Goal: Information Seeking & Learning: Find contact information

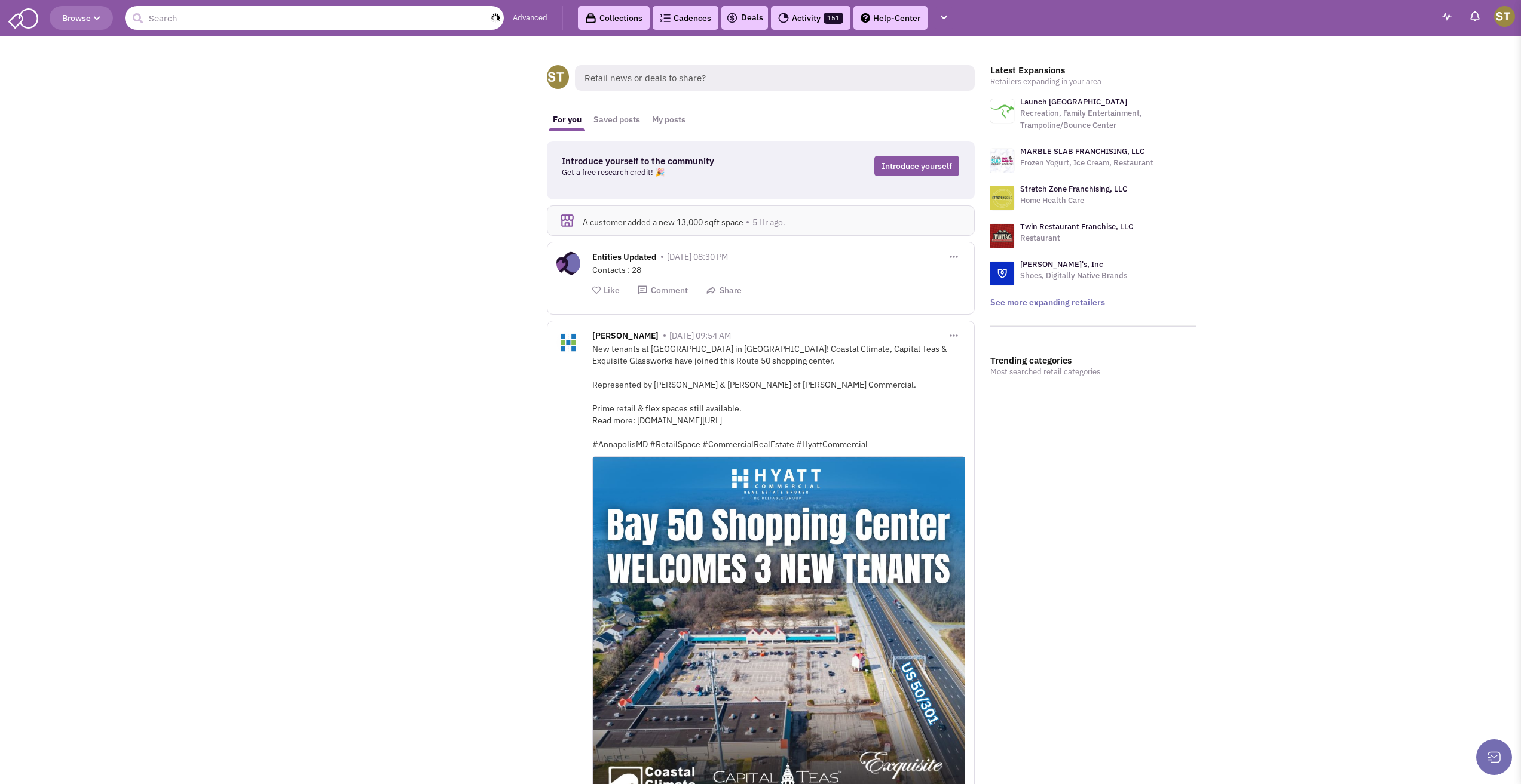
click at [169, 16] on input "text" at bounding box center [314, 18] width 379 height 24
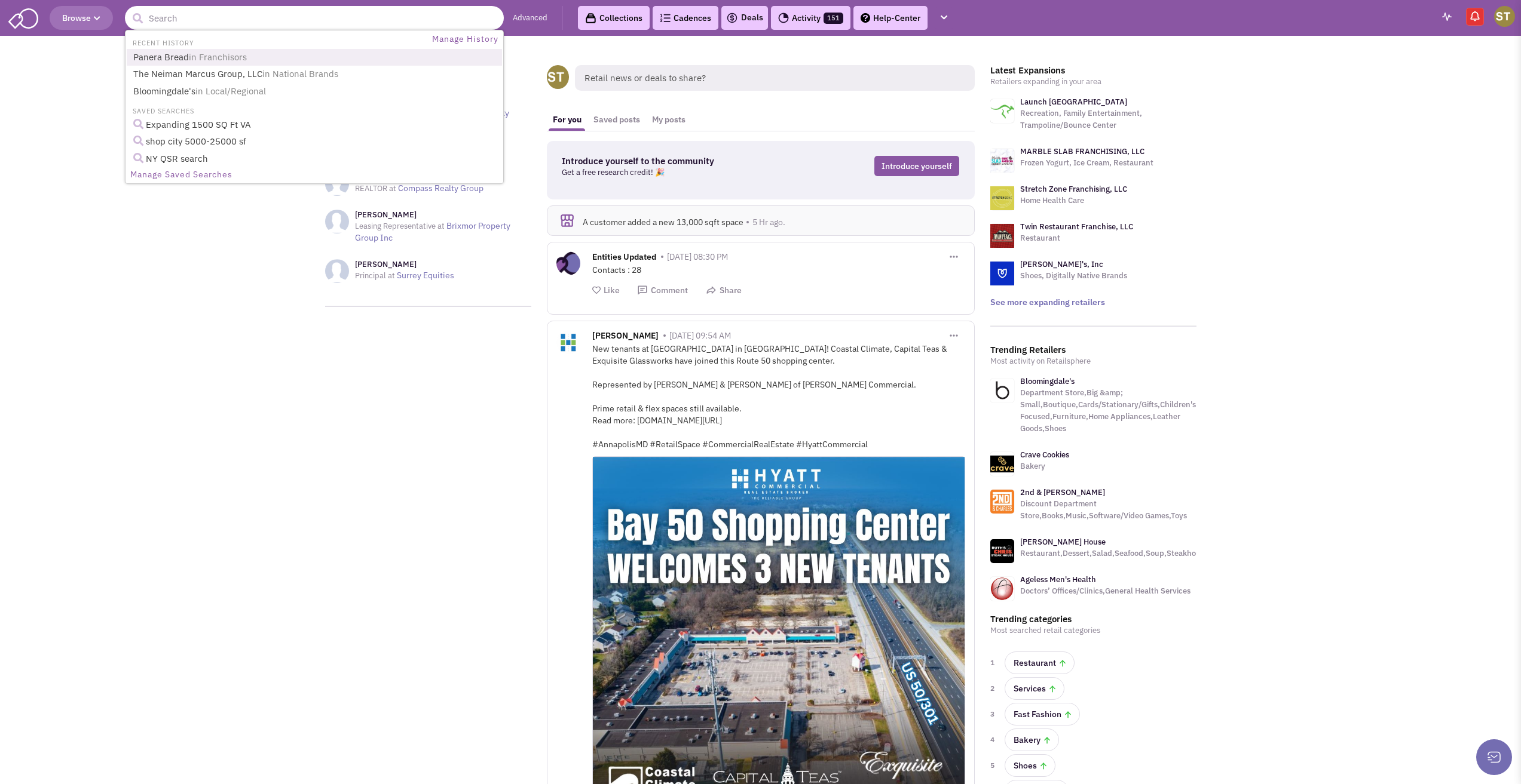
click at [186, 58] on link "Panera Bread in Franchisors" at bounding box center [315, 58] width 372 height 16
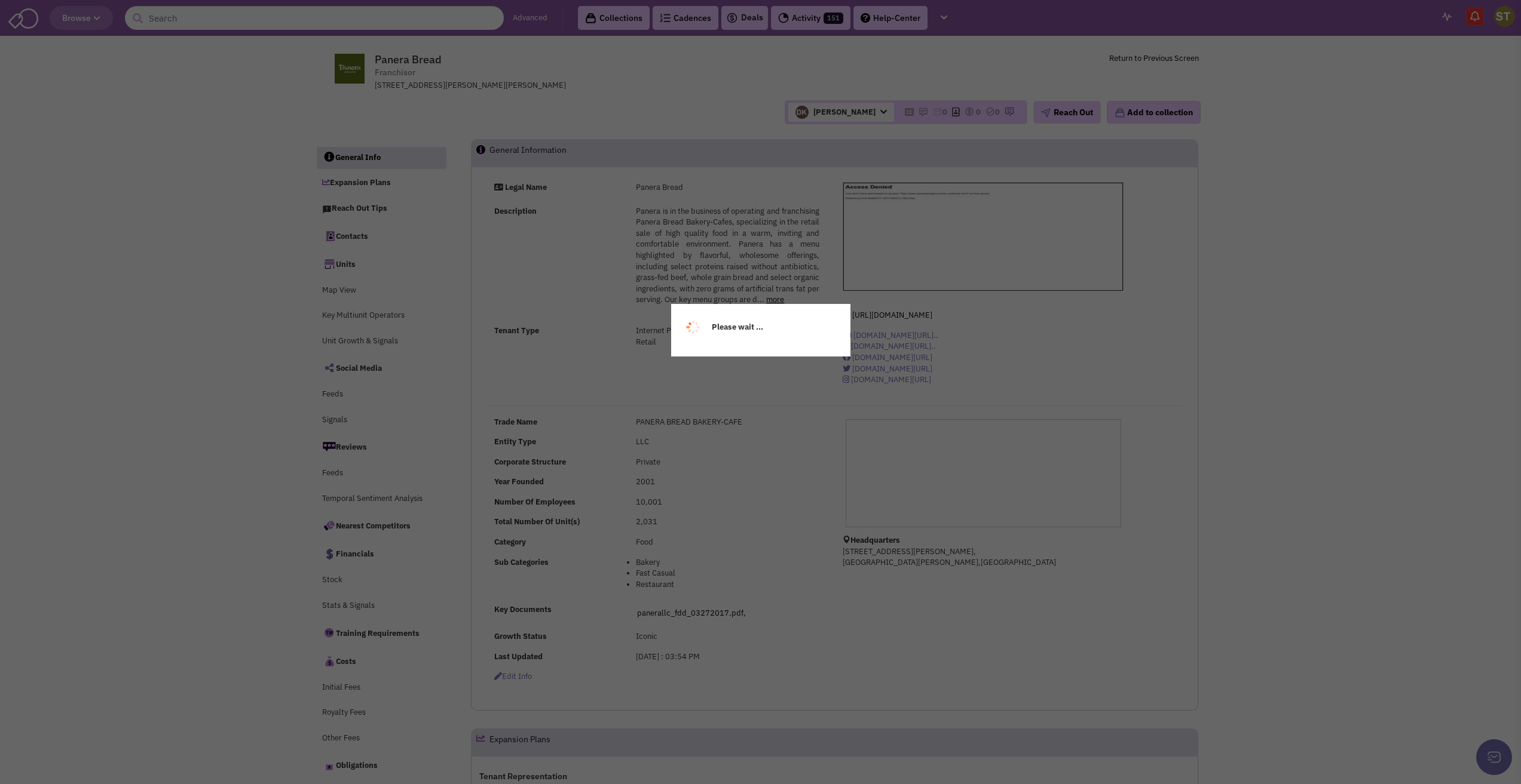
select select
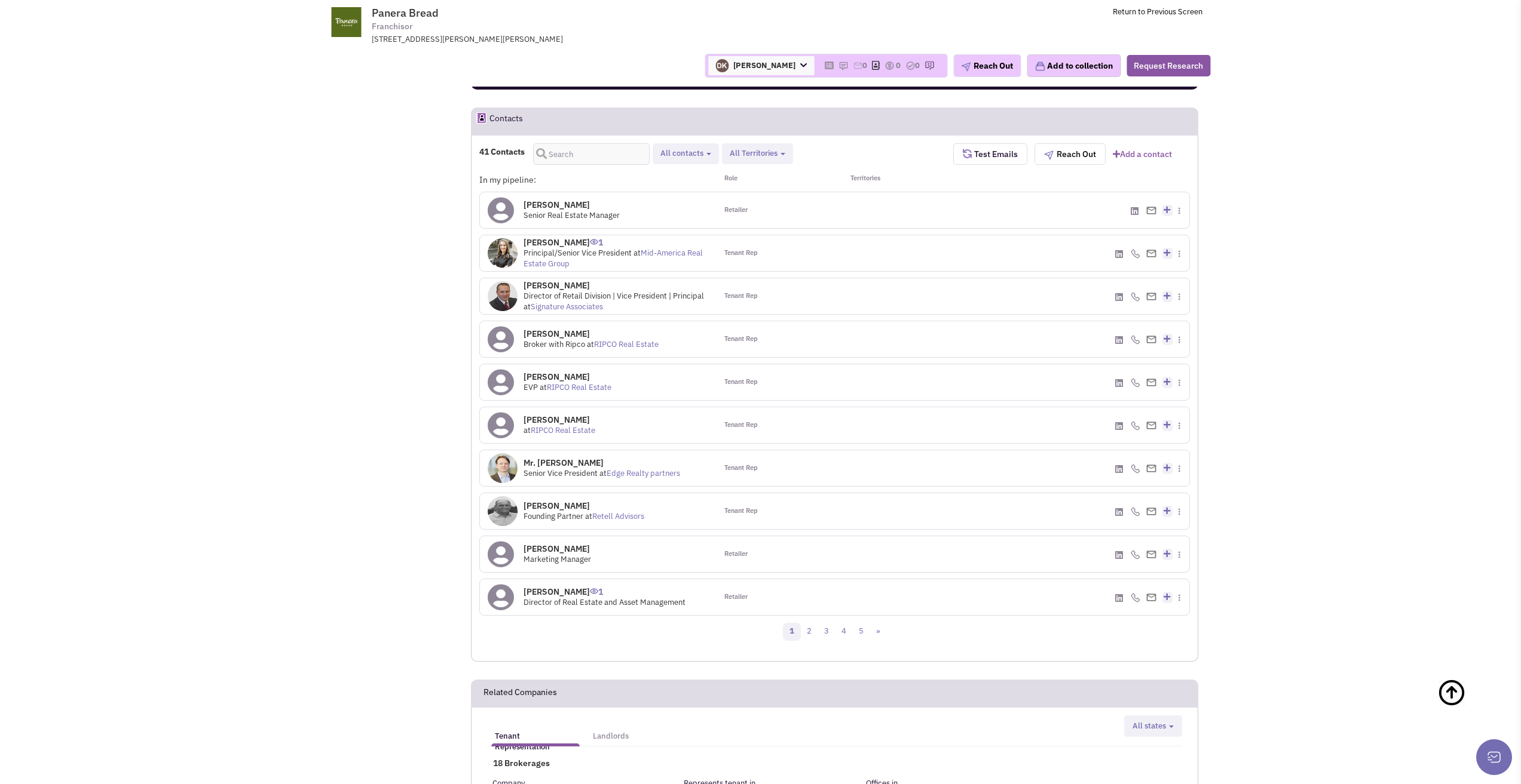
scroll to position [957, 0]
click at [622, 159] on input "text" at bounding box center [591, 154] width 117 height 21
type input "[PERSON_NAME]"
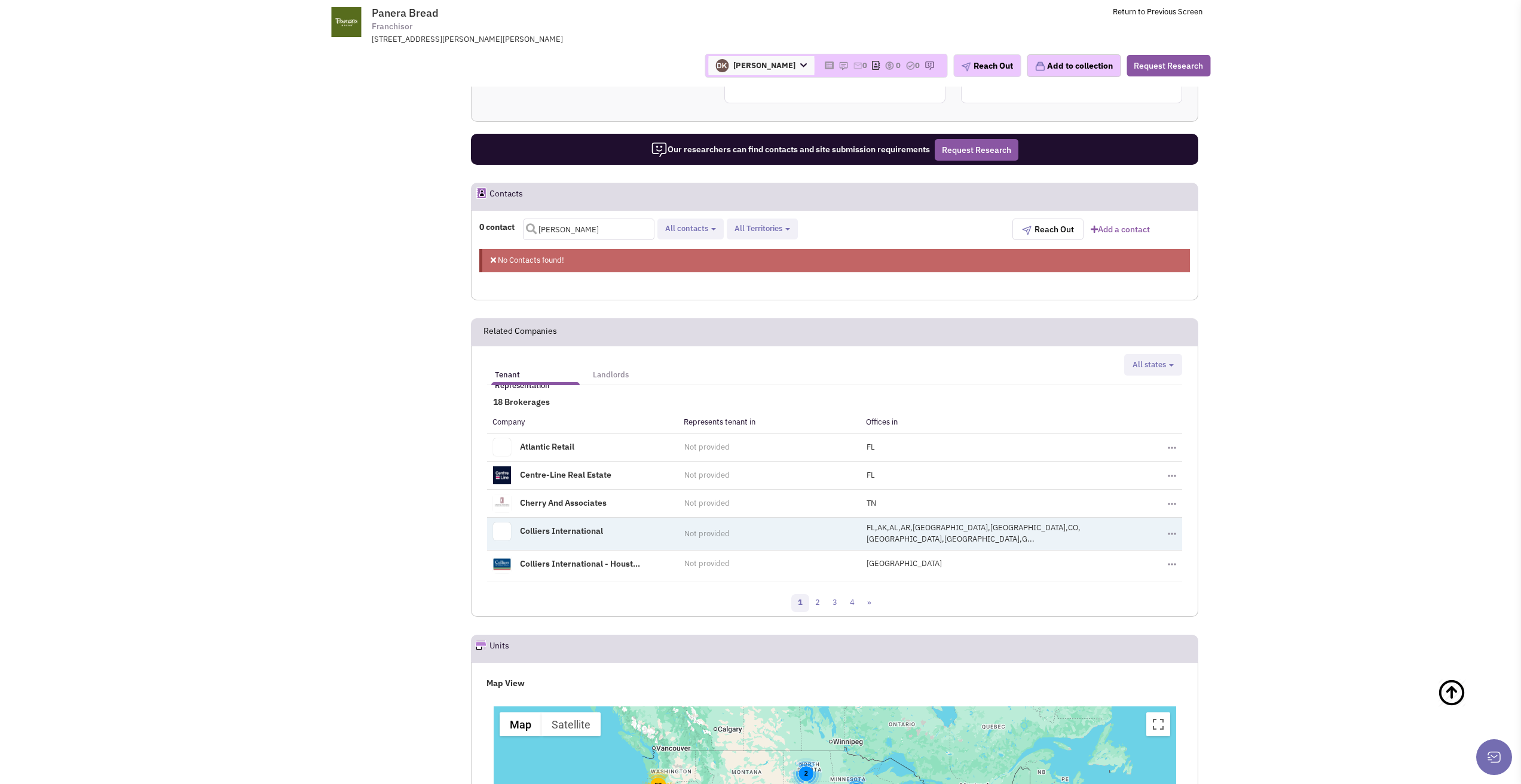
scroll to position [778, 0]
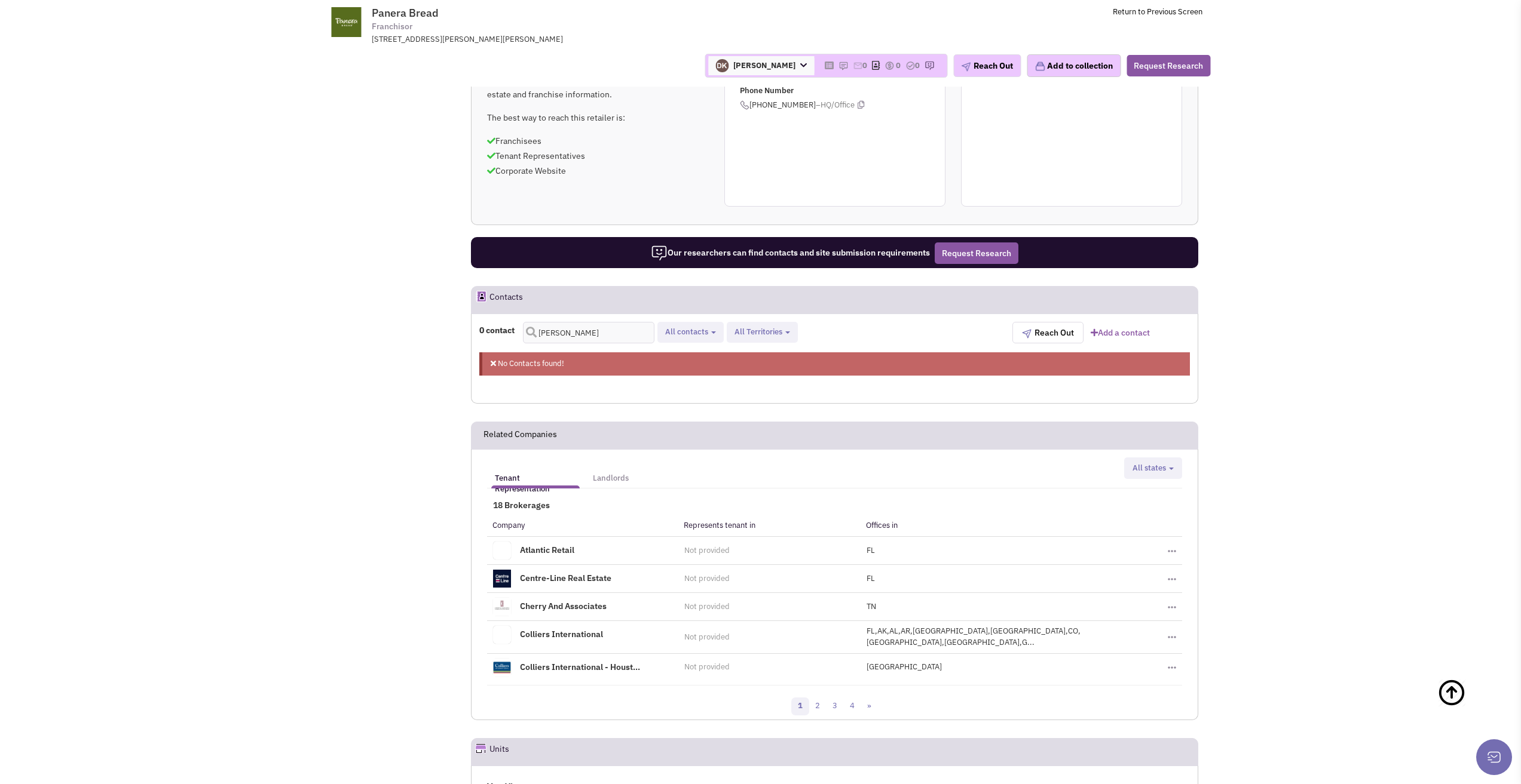
click at [710, 336] on button "All contacts" at bounding box center [690, 332] width 58 height 13
click at [698, 364] on label "Retailer contacts" at bounding box center [732, 364] width 141 height 15
click at [674, 361] on input "Retailer contacts" at bounding box center [674, 361] width 0 height 0
select select "1"
click at [870, 436] on header "Related Companies" at bounding box center [835, 435] width 727 height 28
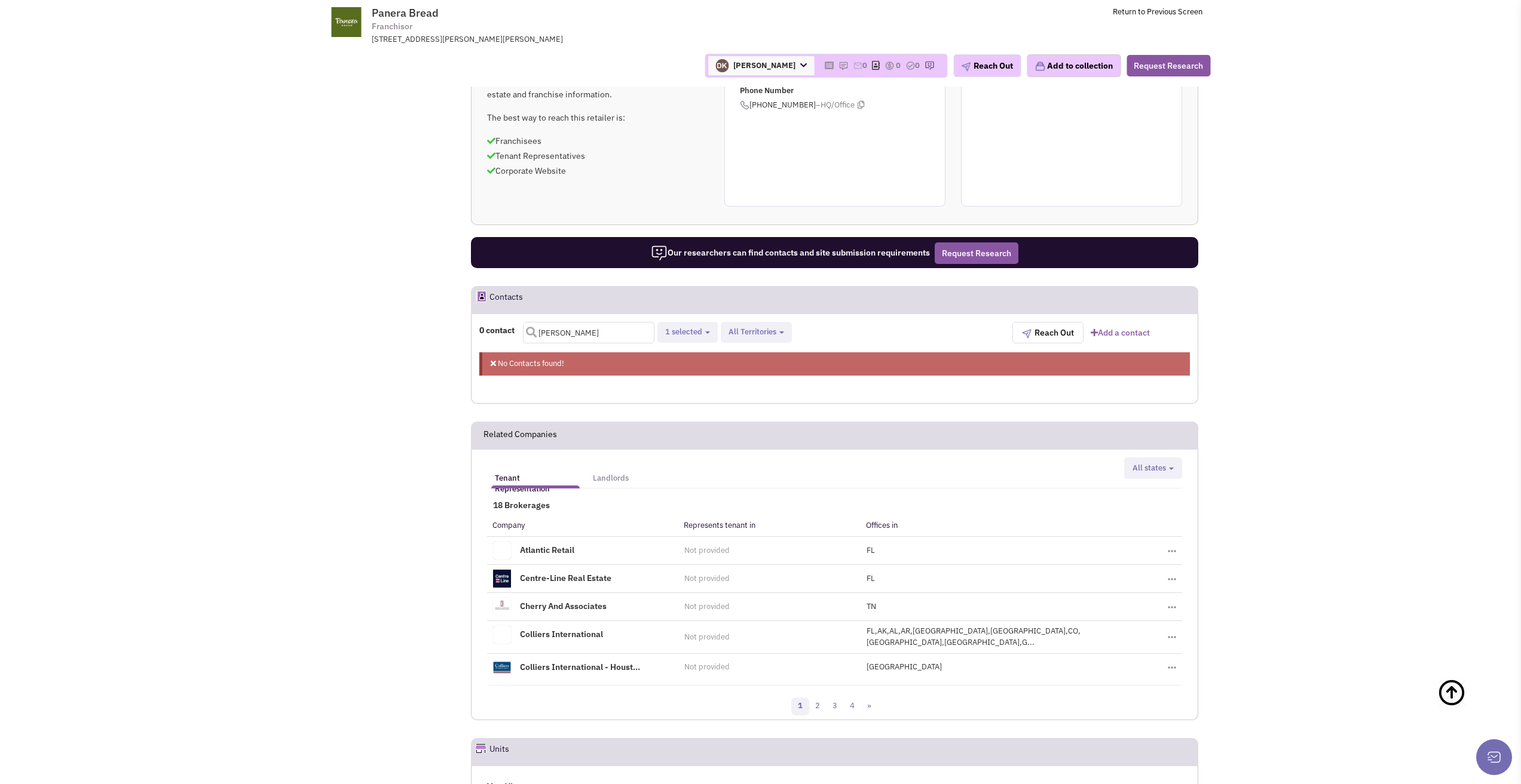
drag, startPoint x: 601, startPoint y: 335, endPoint x: 471, endPoint y: 322, distance: 130.6
click at [471, 322] on div "0 contact [PERSON_NAME] Retailer contacts Tenant representatives Site selection…" at bounding box center [834, 335] width 726 height 28
click at [705, 338] on button "1 selected" at bounding box center [687, 332] width 52 height 13
click at [695, 365] on label "Retailer contacts" at bounding box center [732, 364] width 141 height 15
click at [674, 361] on input "Retailer contacts" at bounding box center [674, 361] width 0 height 0
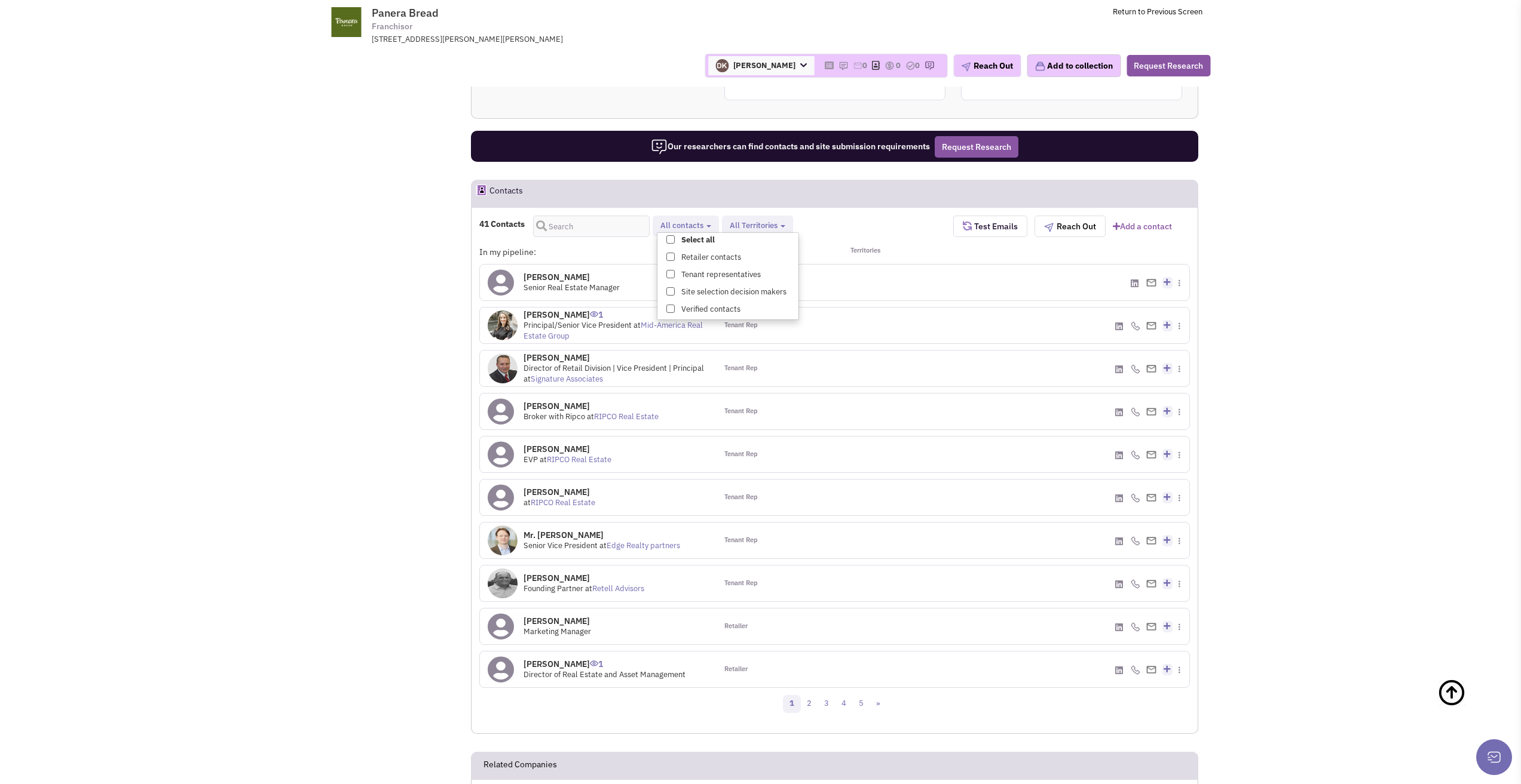
scroll to position [1017, 0]
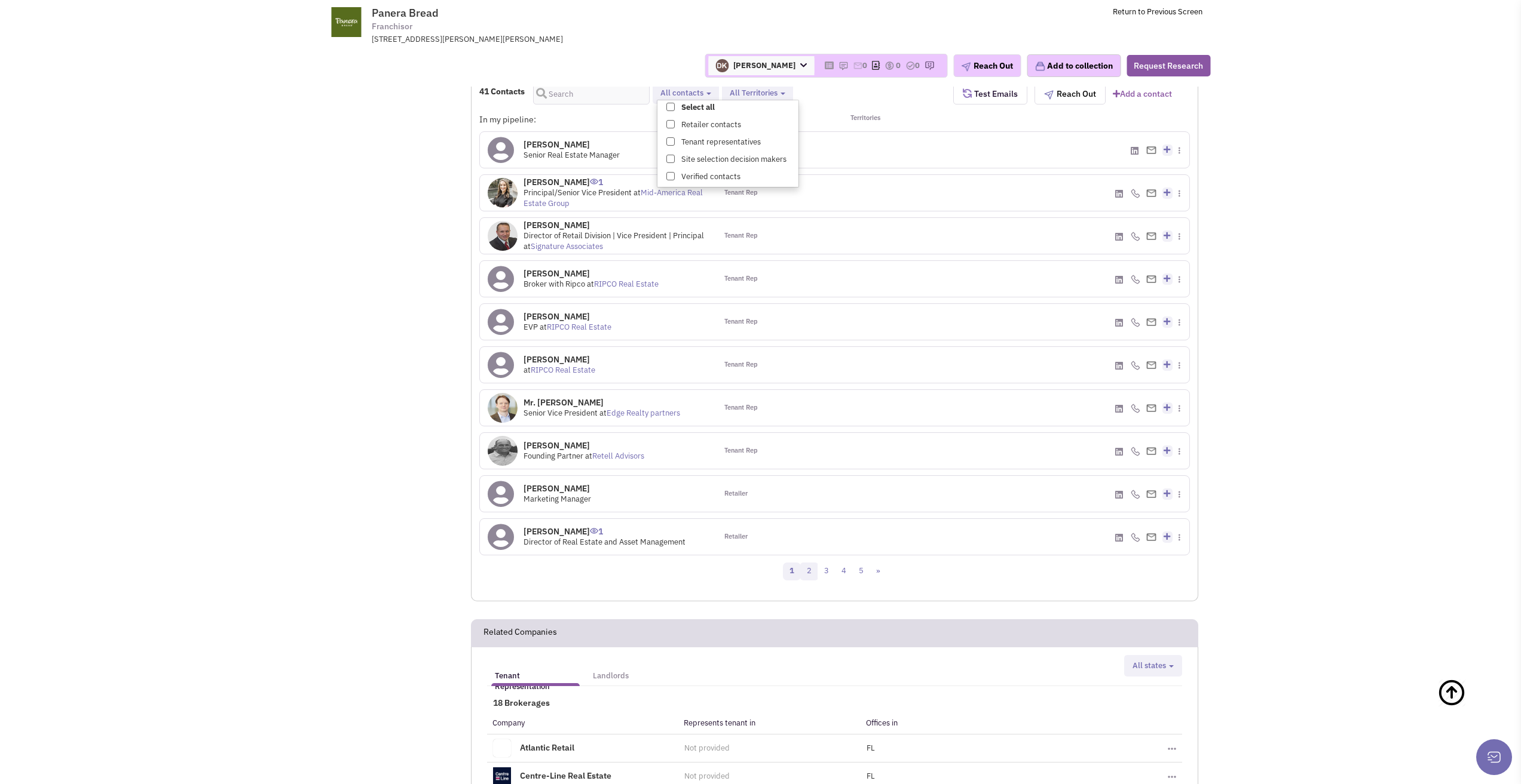
click at [812, 576] on link "2" at bounding box center [809, 571] width 18 height 18
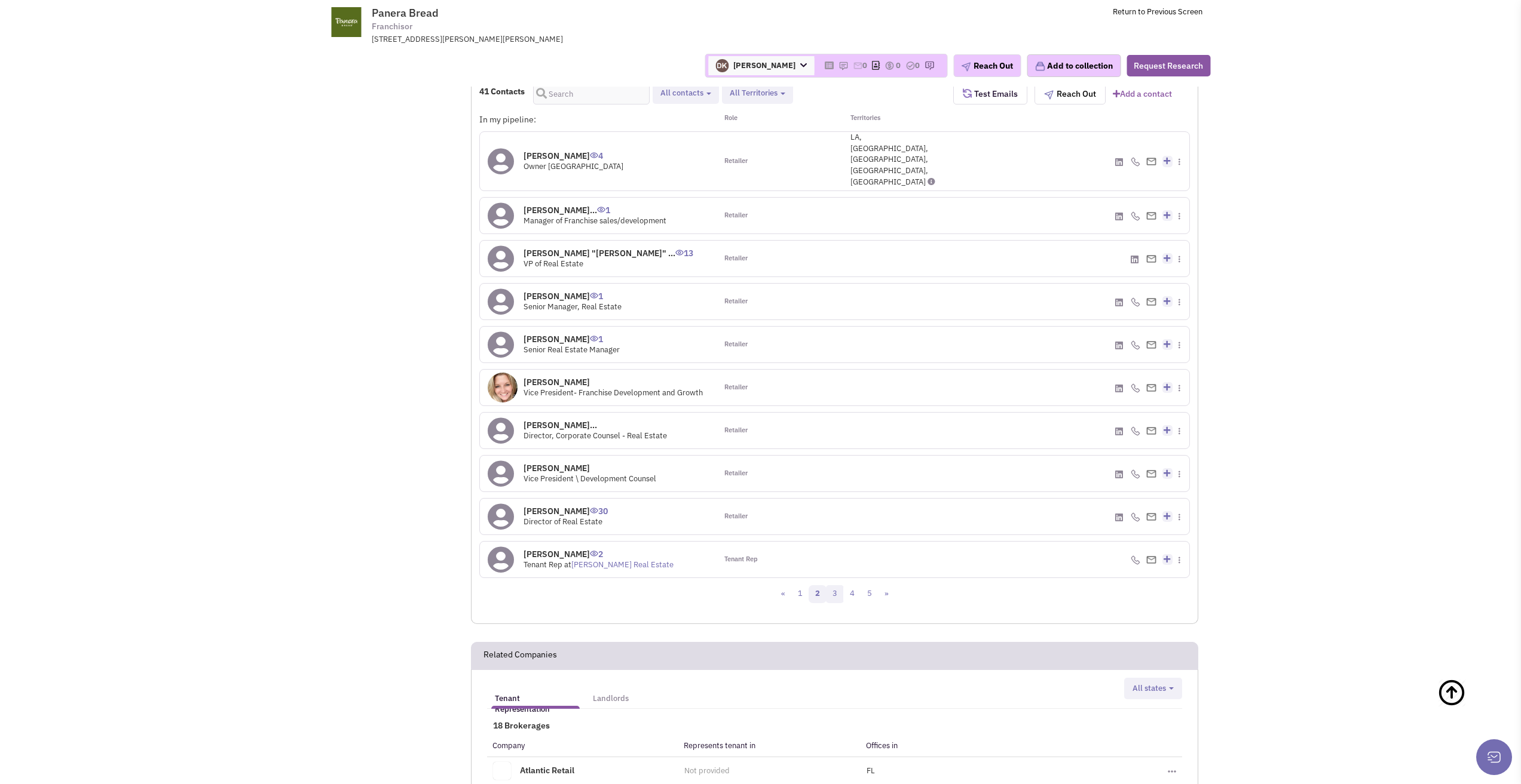
click at [836, 586] on link "3" at bounding box center [834, 594] width 18 height 18
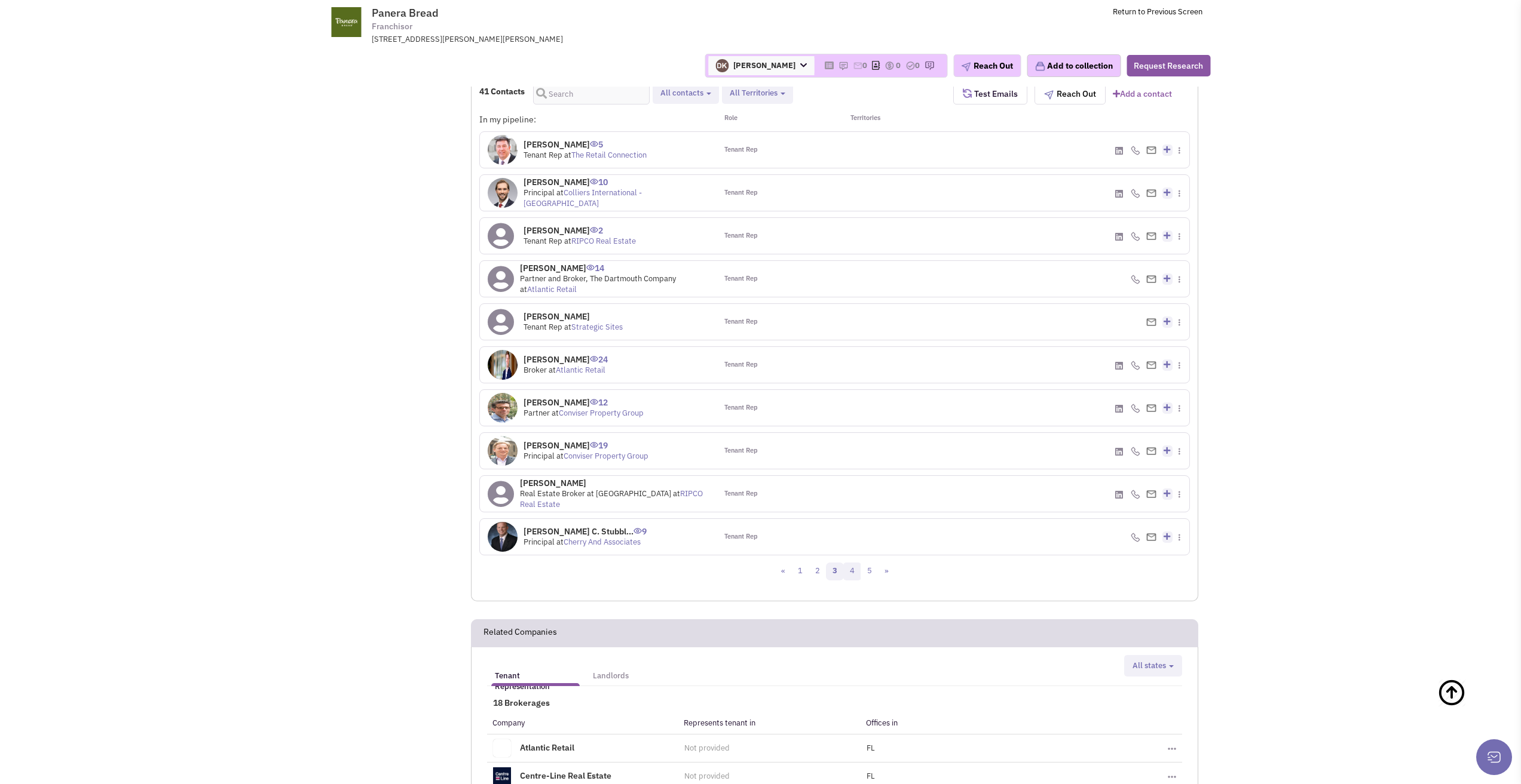
click at [850, 571] on link "4" at bounding box center [852, 571] width 18 height 18
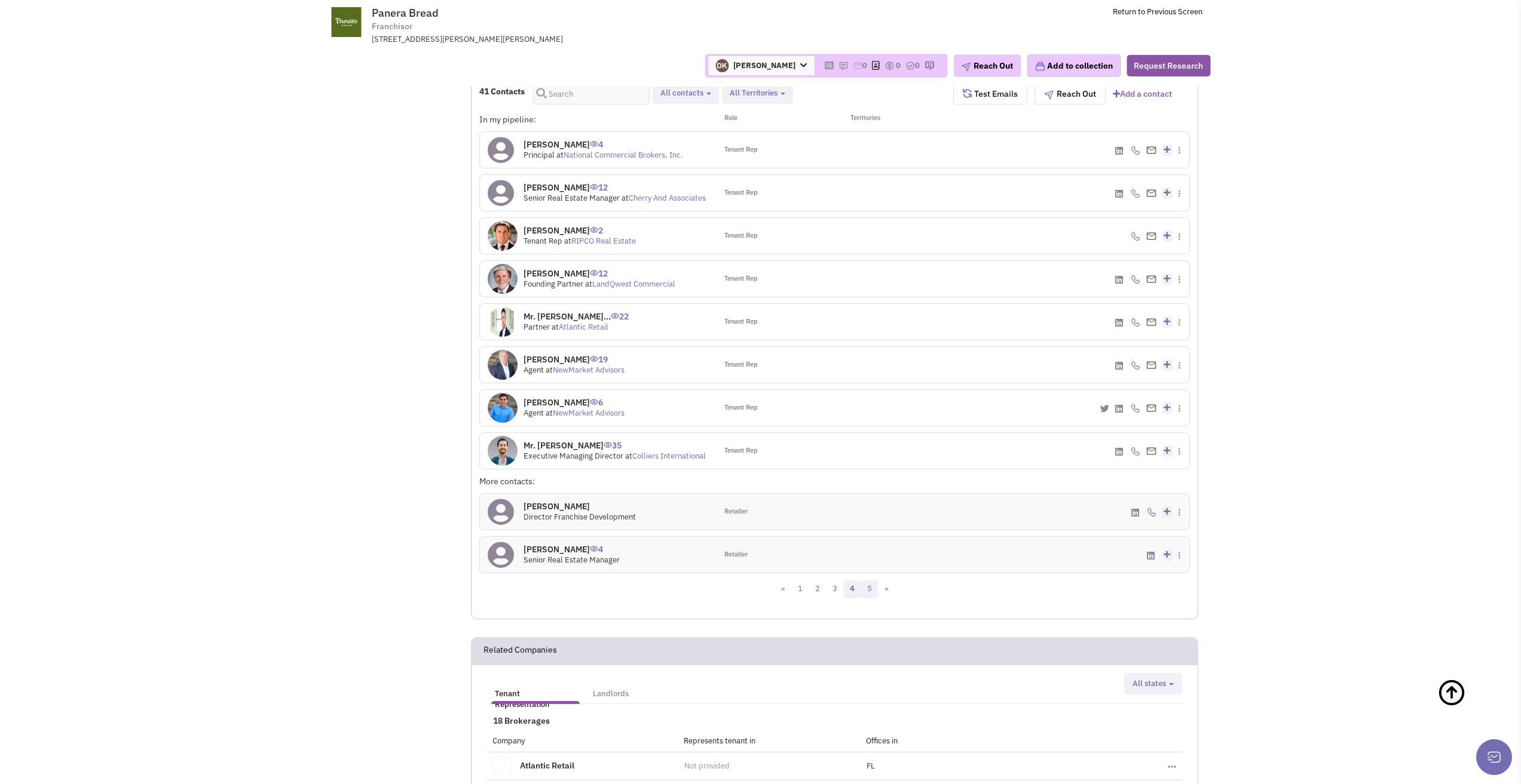
click at [872, 590] on link "5" at bounding box center [869, 589] width 18 height 18
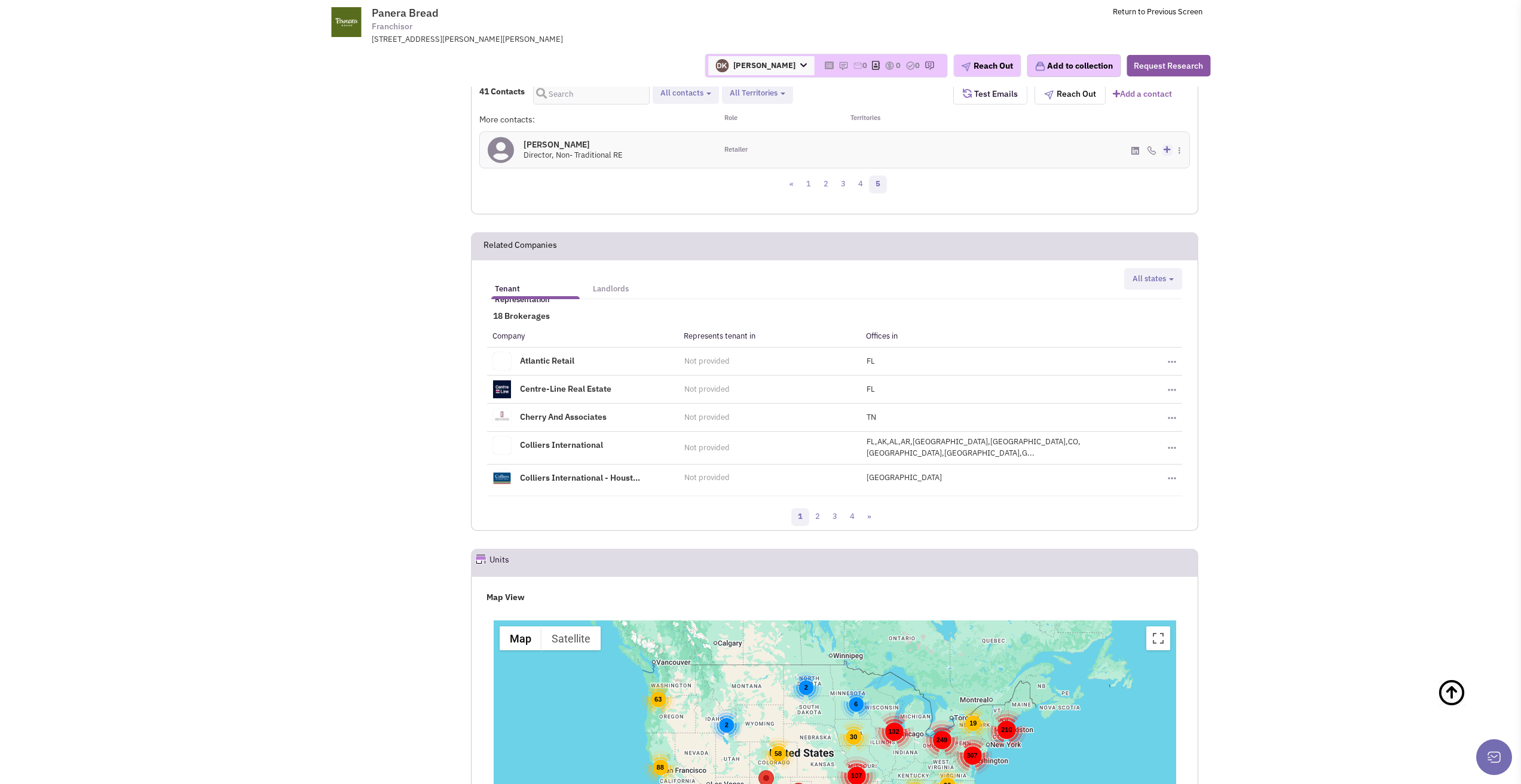
click at [709, 97] on button "All contacts" at bounding box center [685, 94] width 58 height 13
click at [707, 123] on label "Retailer contacts" at bounding box center [727, 125] width 141 height 15
click at [669, 122] on input "Retailer contacts" at bounding box center [669, 122] width 0 height 0
select select "1"
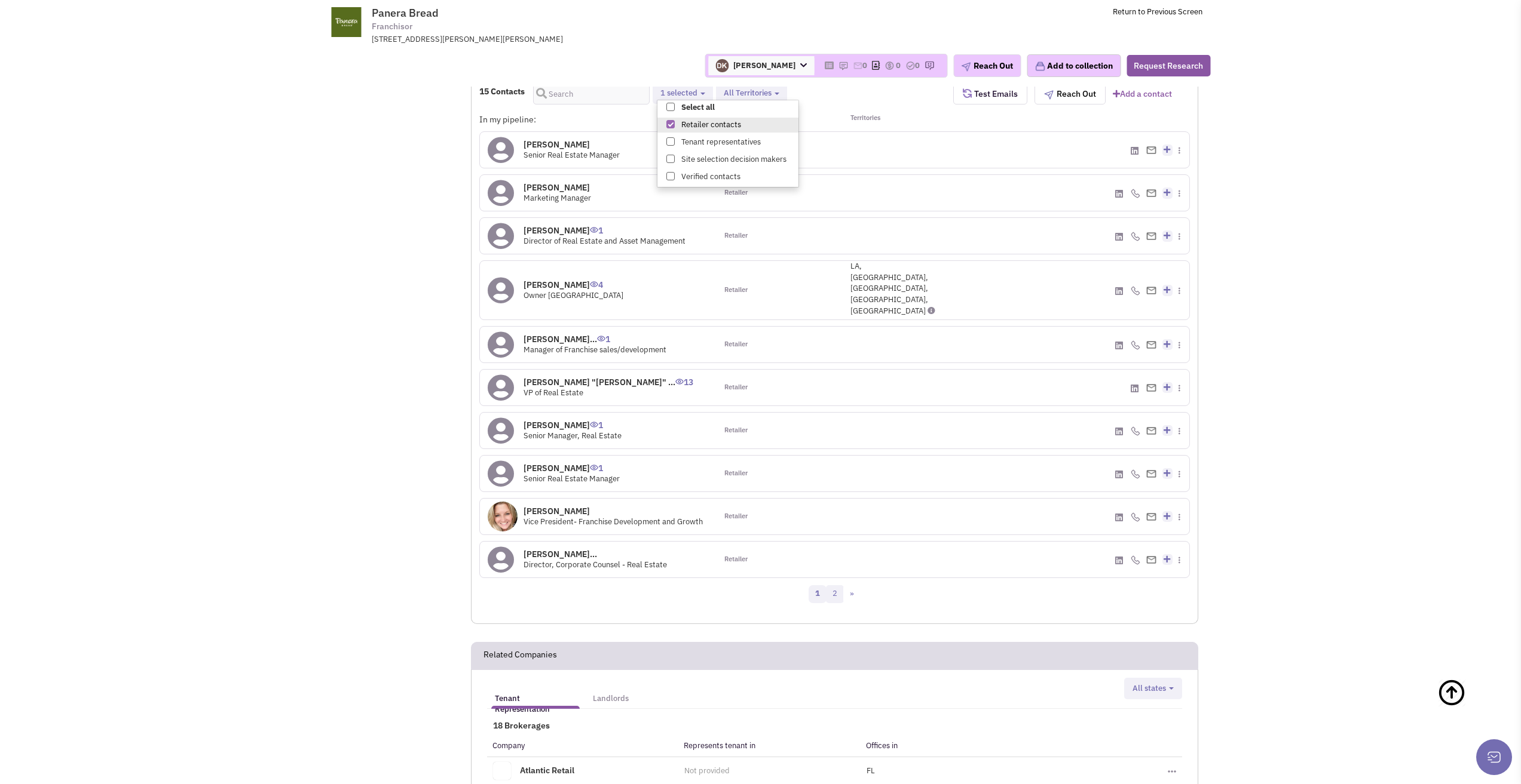
click at [837, 586] on link "2" at bounding box center [834, 594] width 18 height 18
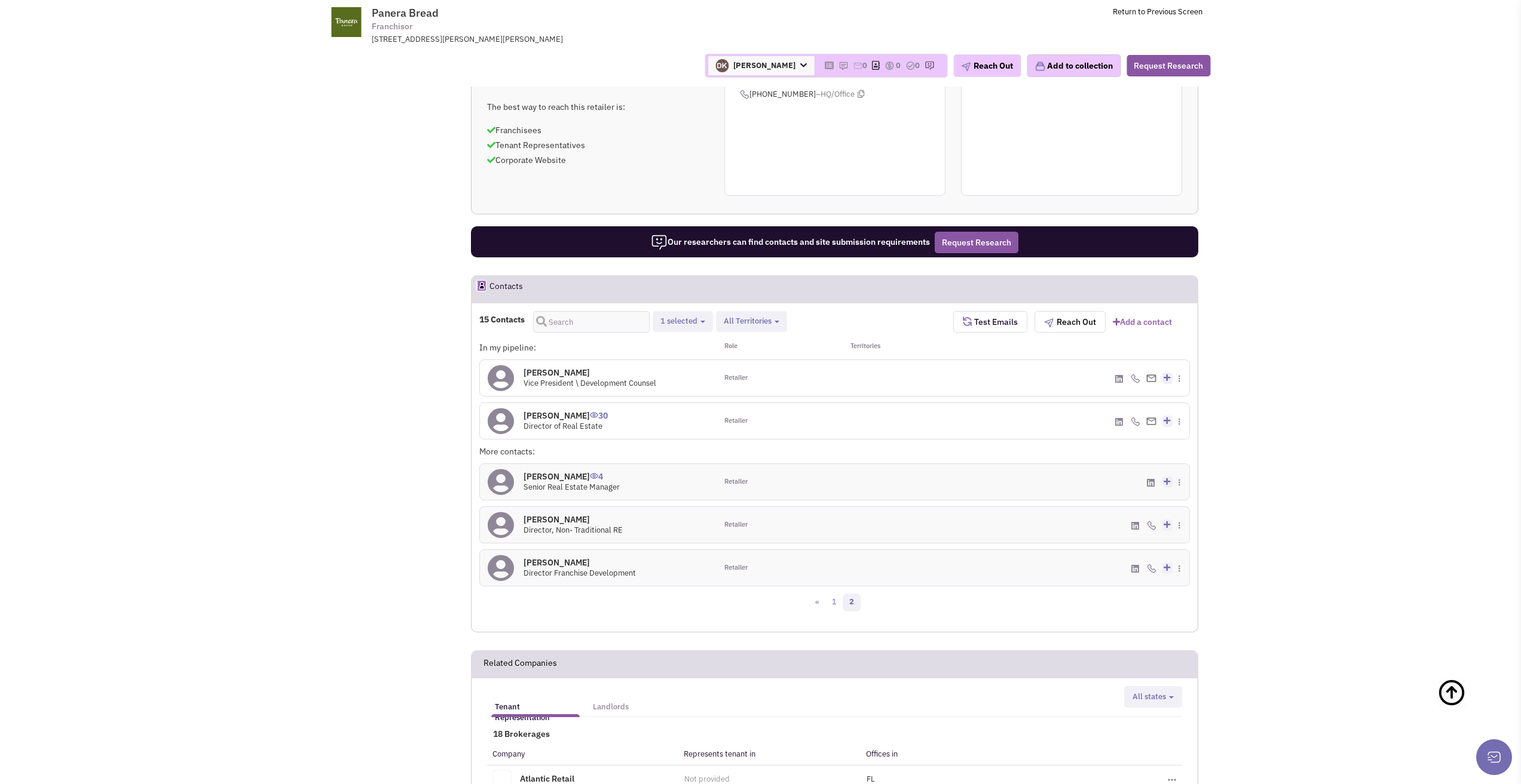
scroll to position [778, 0]
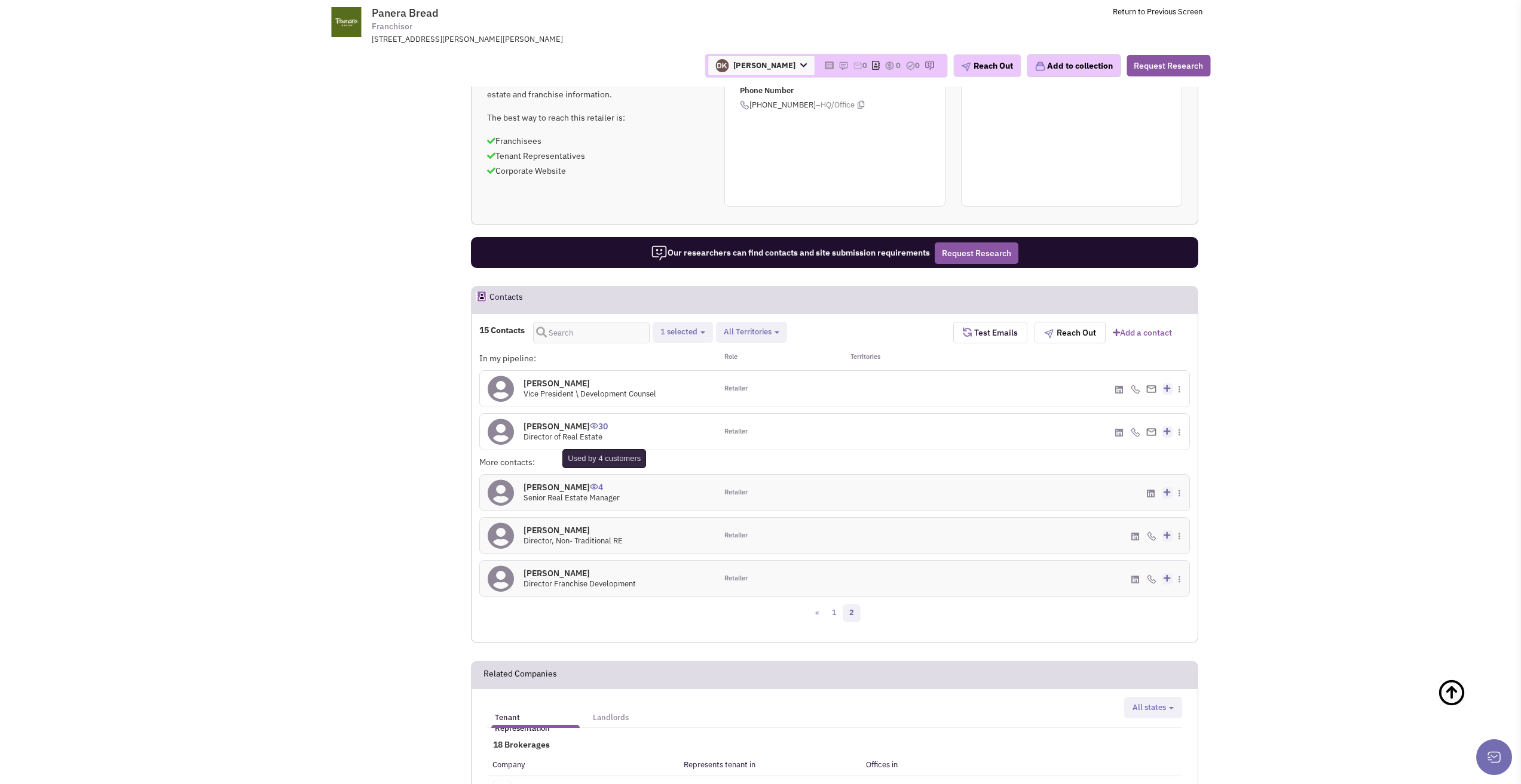
click at [603, 485] on span "4" at bounding box center [596, 483] width 13 height 20
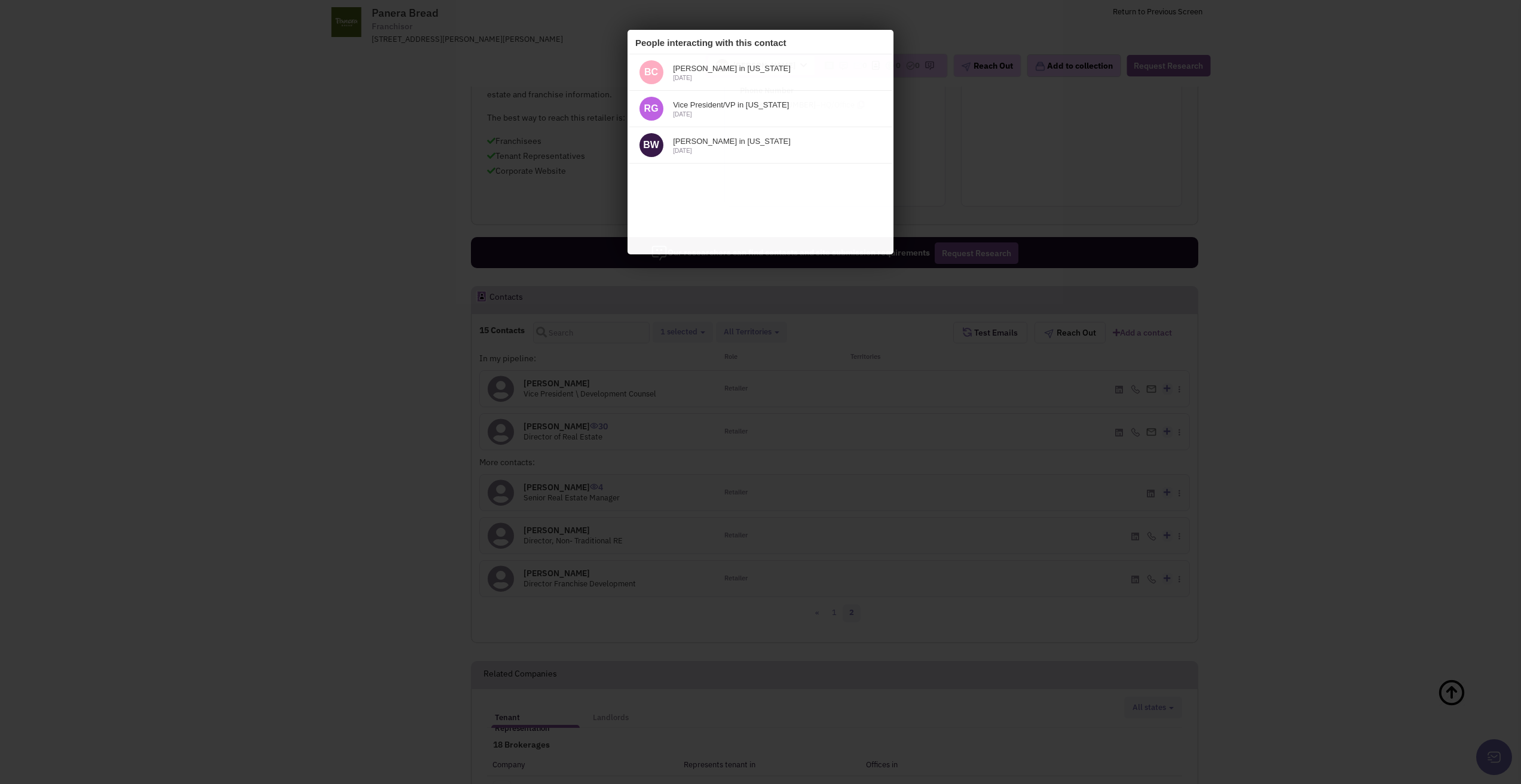
scroll to position [0, 0]
click at [574, 374] on div at bounding box center [760, 392] width 1521 height 784
click at [568, 403] on div at bounding box center [760, 392] width 1521 height 784
click at [744, 512] on div at bounding box center [760, 392] width 1521 height 784
drag, startPoint x: 867, startPoint y: 520, endPoint x: 707, endPoint y: 525, distance: 160.1
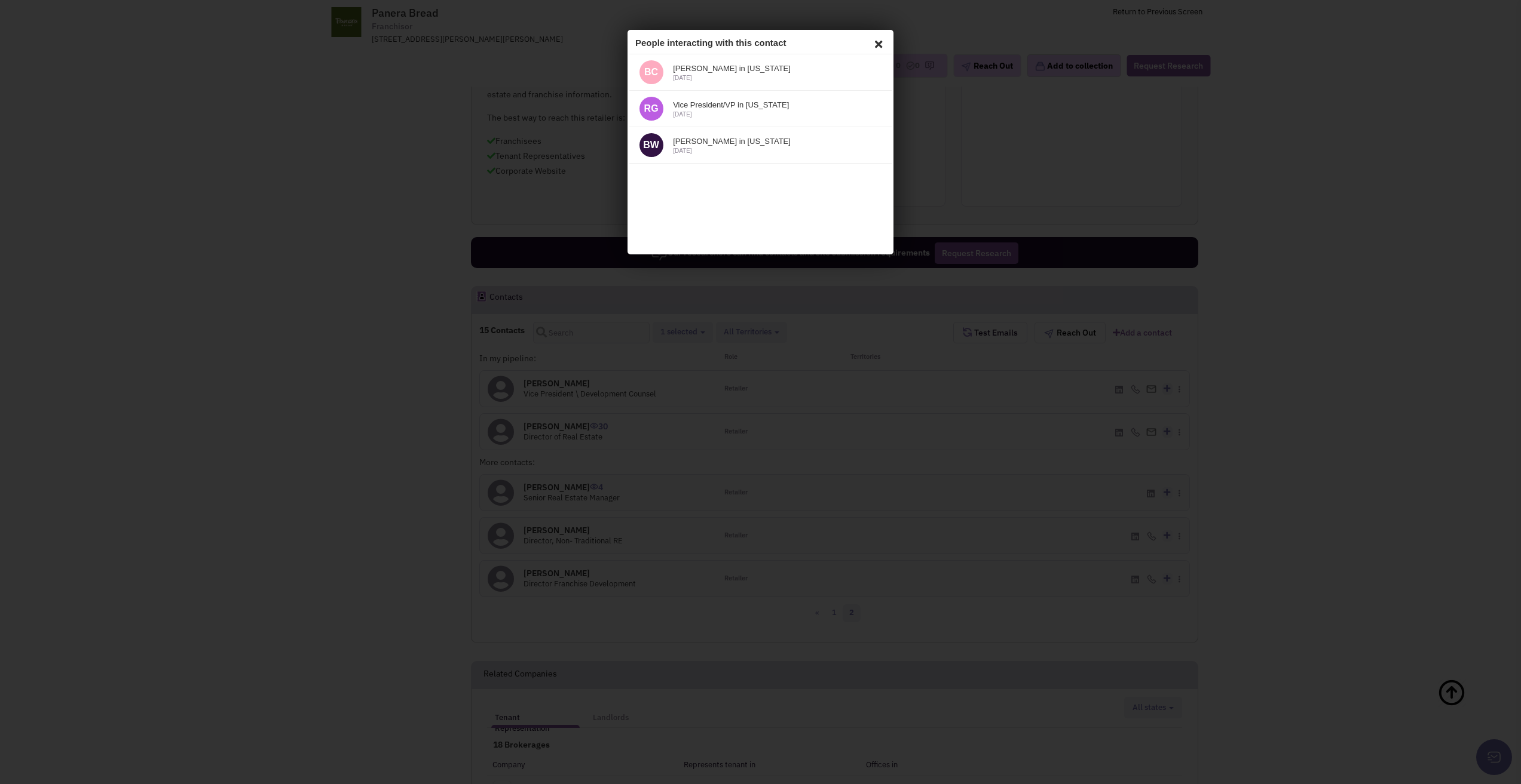
click at [863, 520] on div at bounding box center [760, 392] width 1521 height 784
click at [632, 551] on div at bounding box center [760, 392] width 1521 height 784
click at [877, 44] on icon at bounding box center [876, 42] width 14 height 18
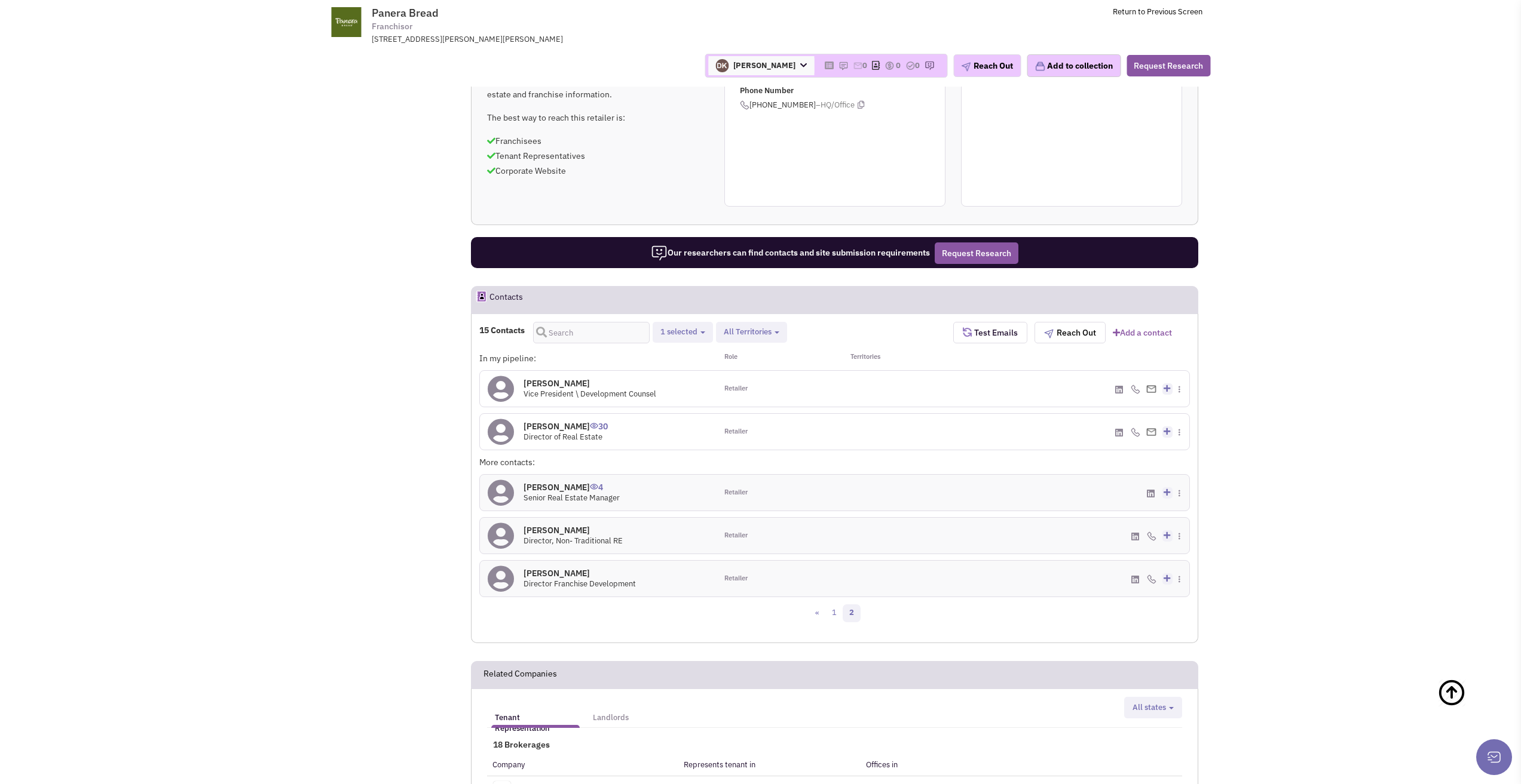
click at [1149, 491] on icon at bounding box center [1150, 494] width 8 height 9
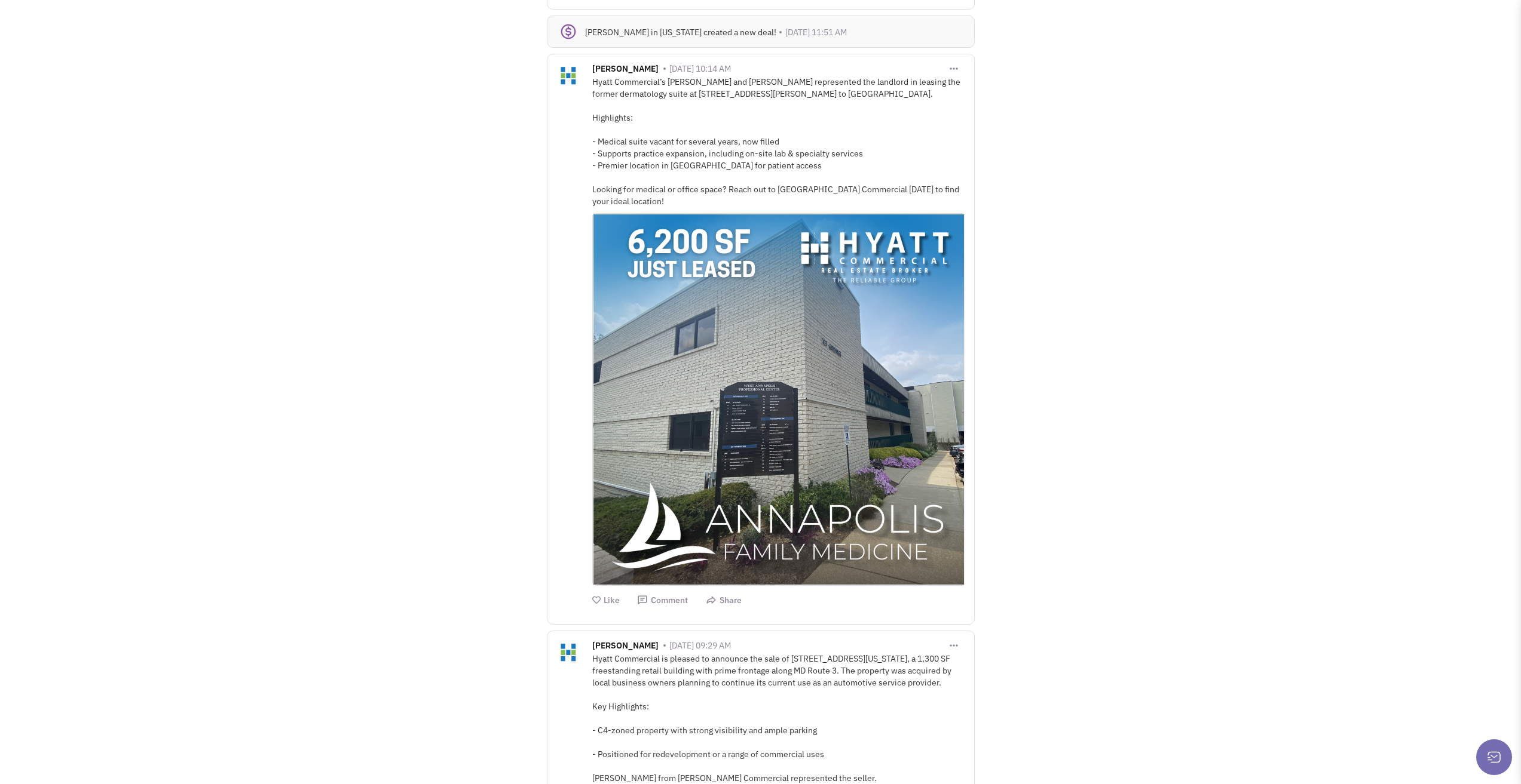
scroll to position [1613, 0]
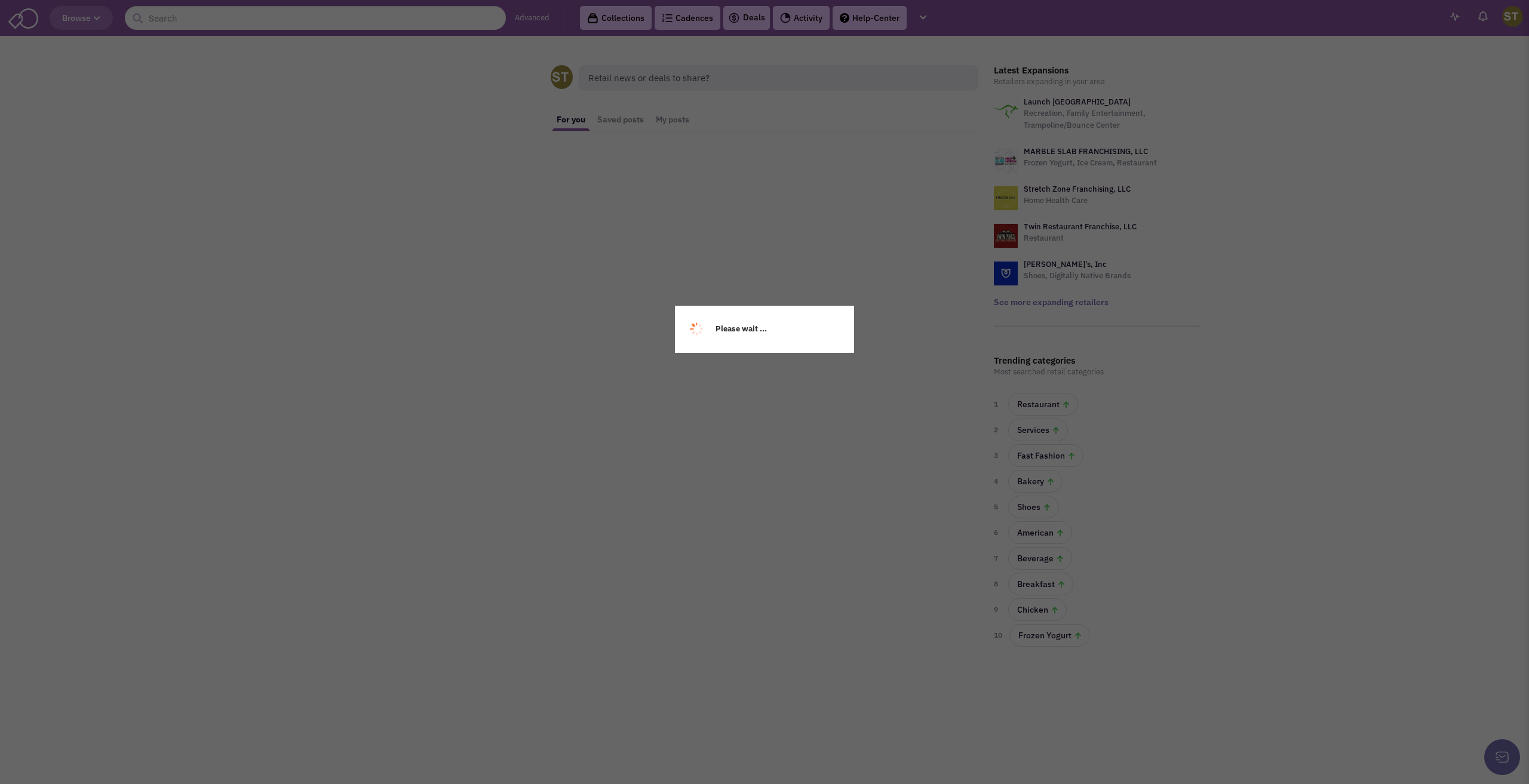
click at [645, 76] on div "Please wait ..." at bounding box center [764, 392] width 1529 height 784
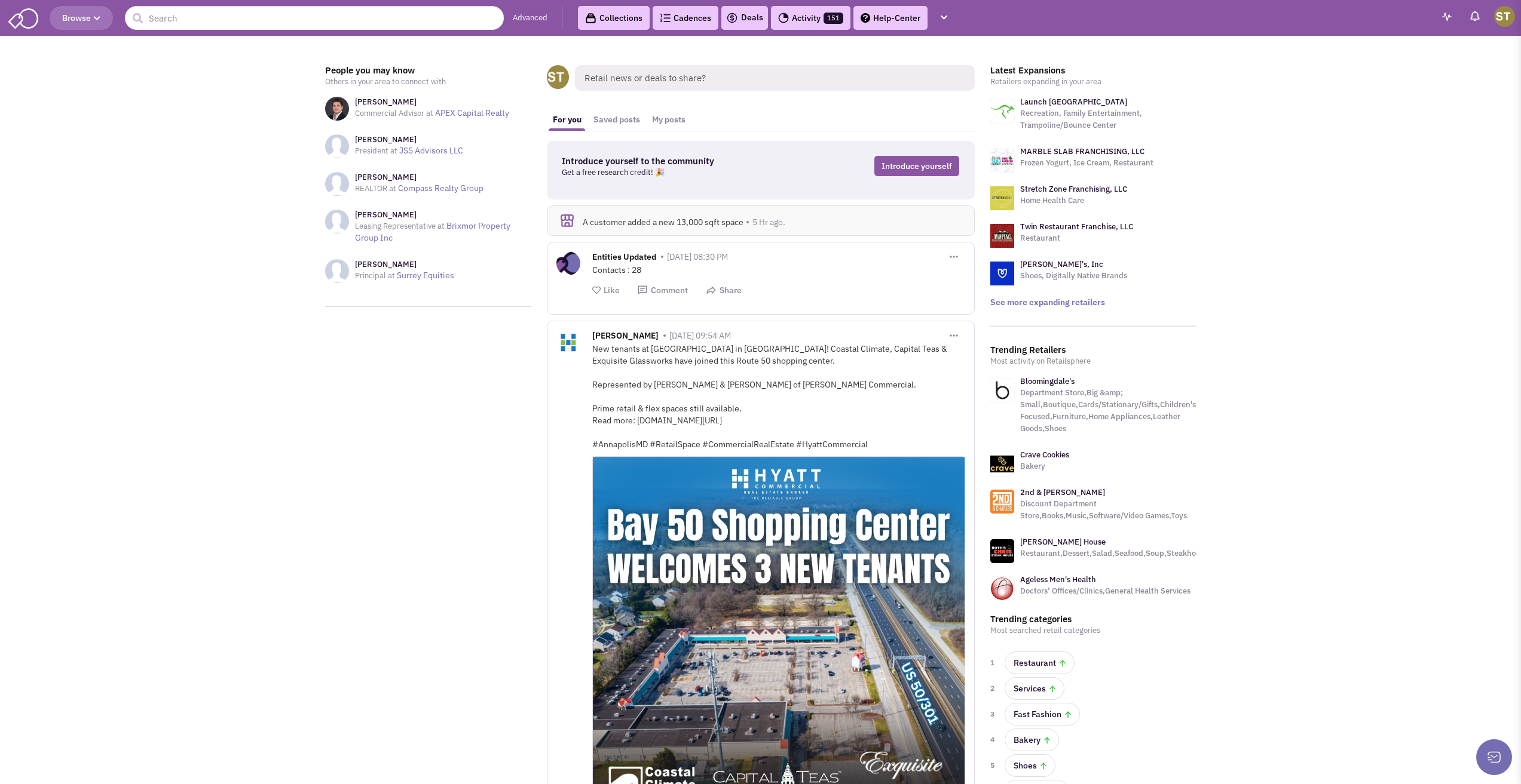
click at [646, 78] on span "Retail news or deals to share?" at bounding box center [775, 78] width 400 height 26
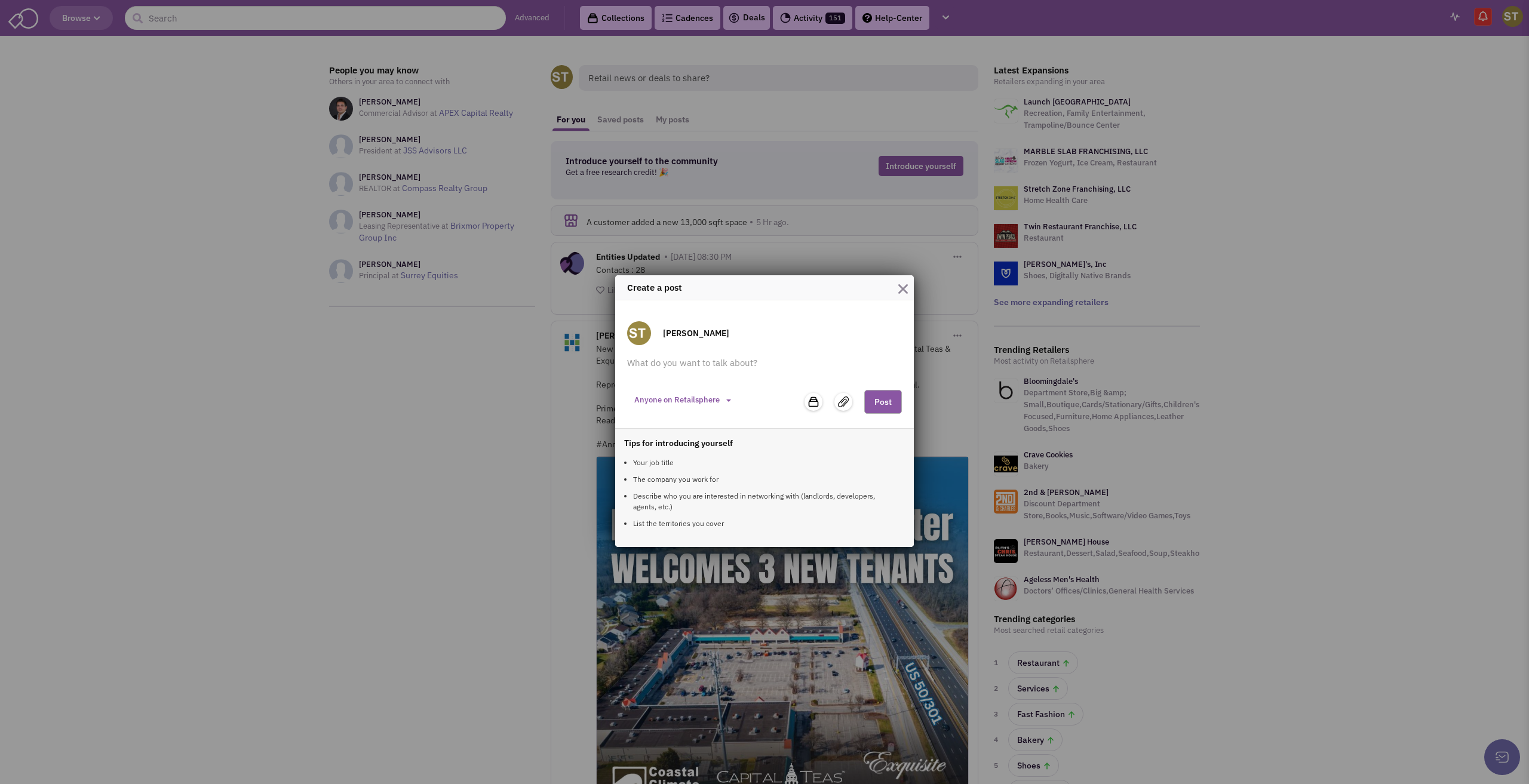
click at [641, 83] on div "Create a post Shary Thur Anyone on Retailsphere Private to my team" at bounding box center [764, 392] width 1529 height 784
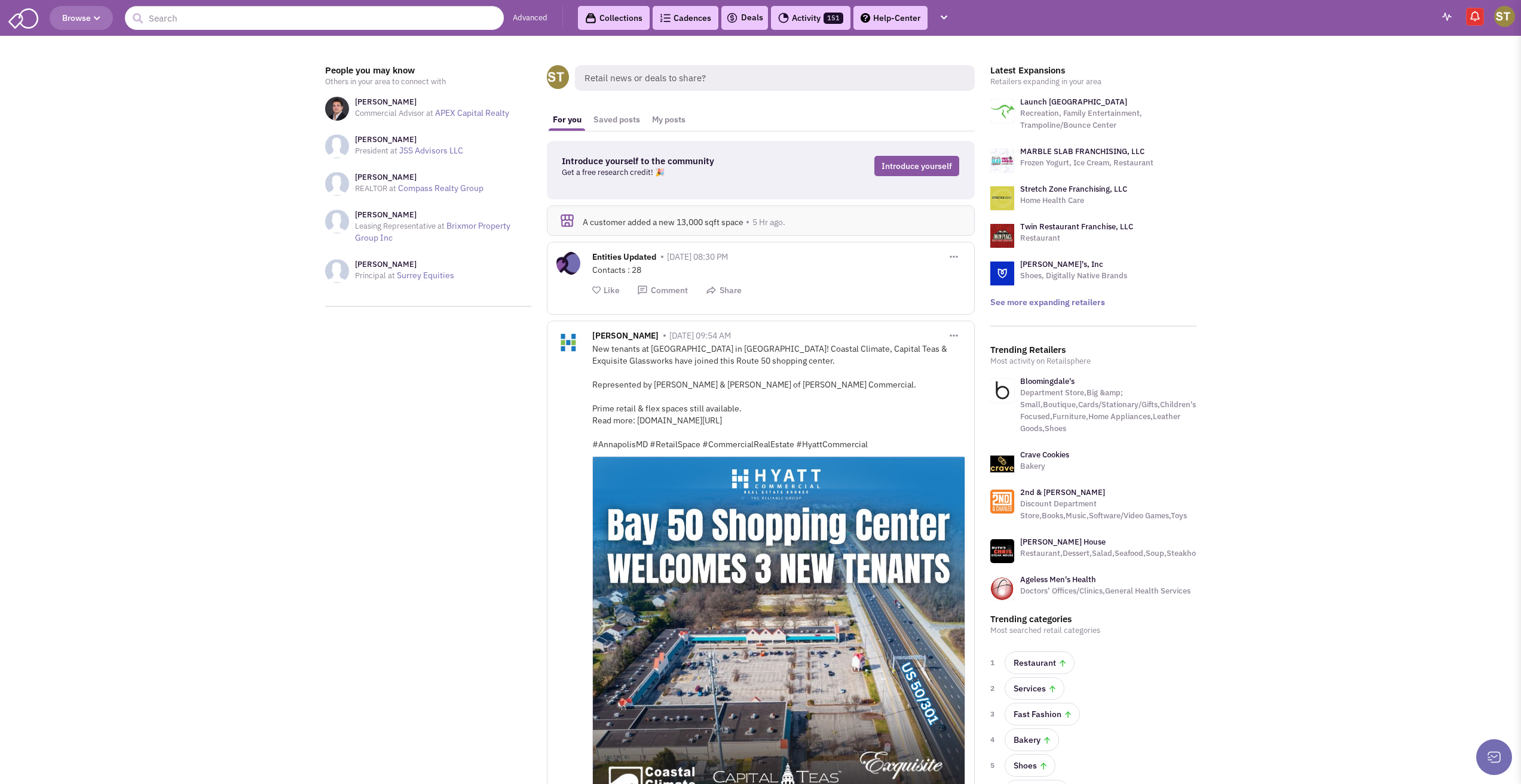
click at [611, 76] on span "Retail news or deals to share?" at bounding box center [775, 78] width 400 height 26
